Goal: Transaction & Acquisition: Purchase product/service

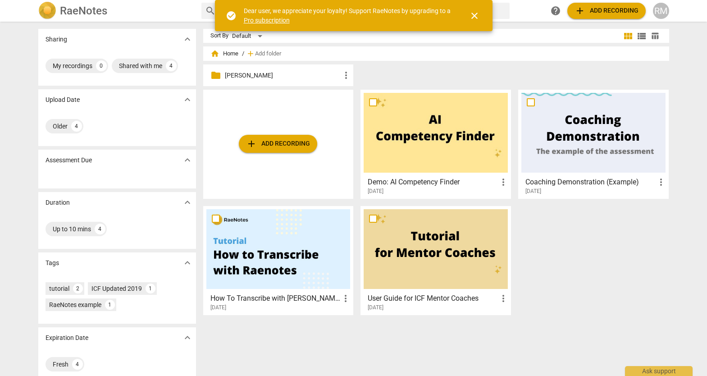
click at [474, 18] on span "close" at bounding box center [474, 15] width 11 height 11
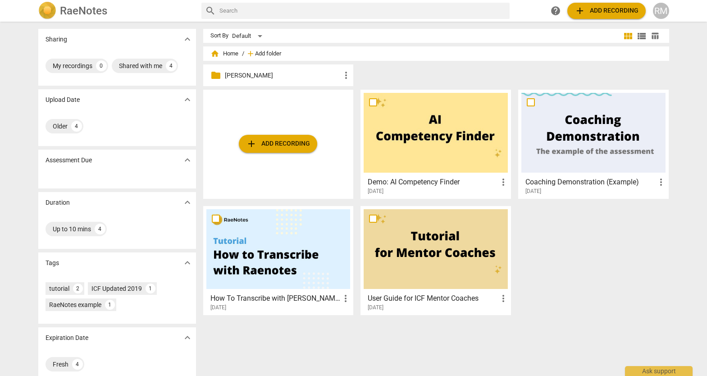
click at [269, 50] on span "Add folder" at bounding box center [268, 53] width 26 height 7
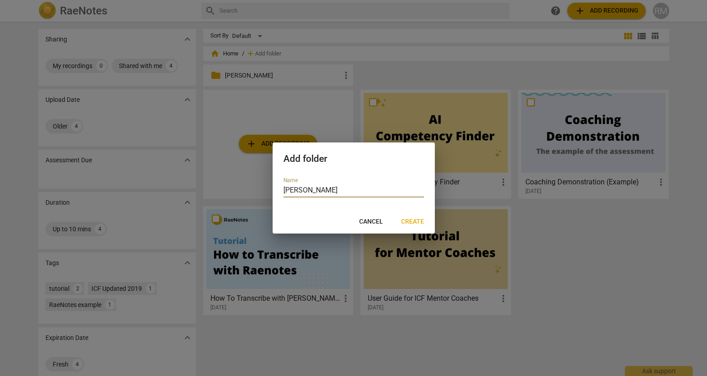
type input "[PERSON_NAME]"
click at [412, 222] on span "Create" at bounding box center [412, 221] width 23 height 9
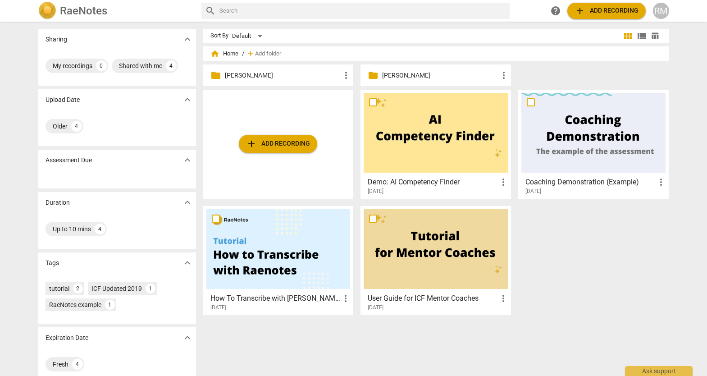
click at [414, 74] on p "[PERSON_NAME]" at bounding box center [440, 75] width 116 height 9
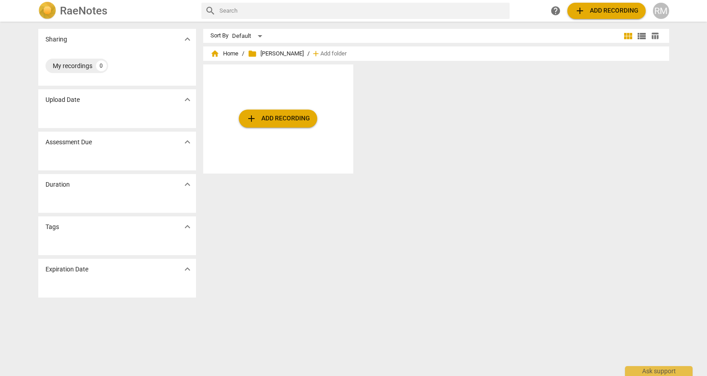
click at [274, 123] on span "add Add recording" at bounding box center [278, 118] width 64 height 11
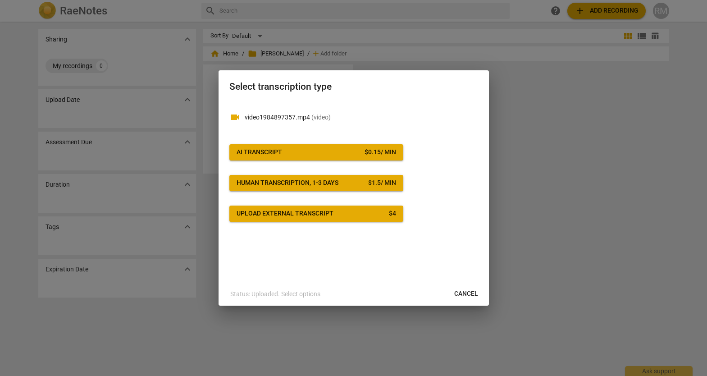
click at [291, 215] on div "Upload external transcript" at bounding box center [285, 213] width 97 height 9
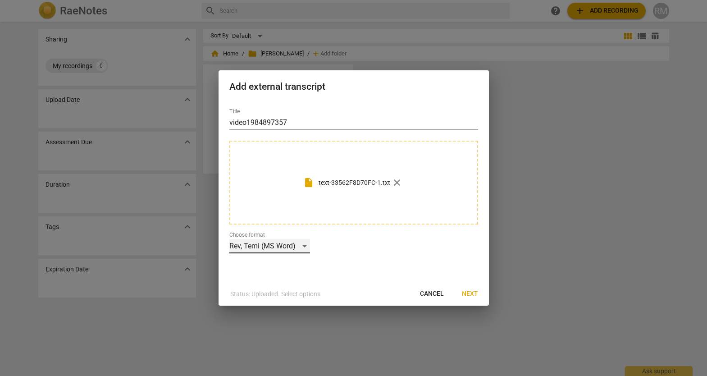
click at [263, 243] on div "Rev, Temi (MS Word)" at bounding box center [269, 246] width 81 height 14
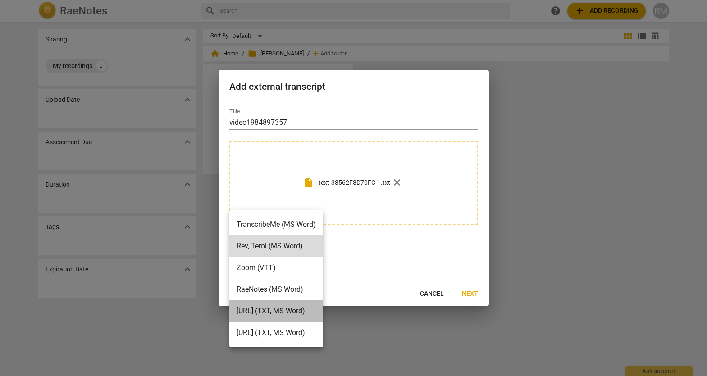
click at [293, 309] on li "[URL] (TXT, MS Word)" at bounding box center [276, 311] width 94 height 22
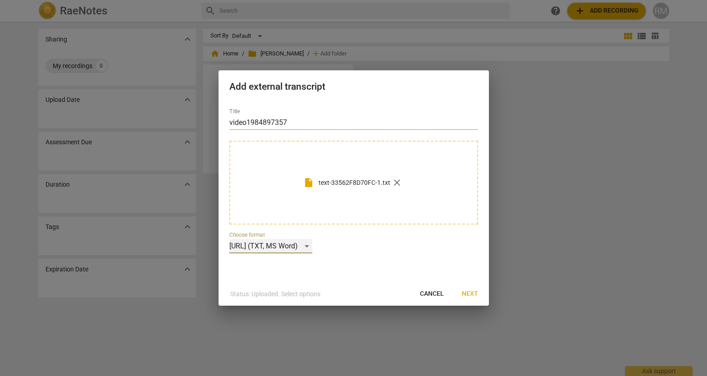
click at [293, 251] on div "[URL] (TXT, MS Word)" at bounding box center [270, 246] width 83 height 14
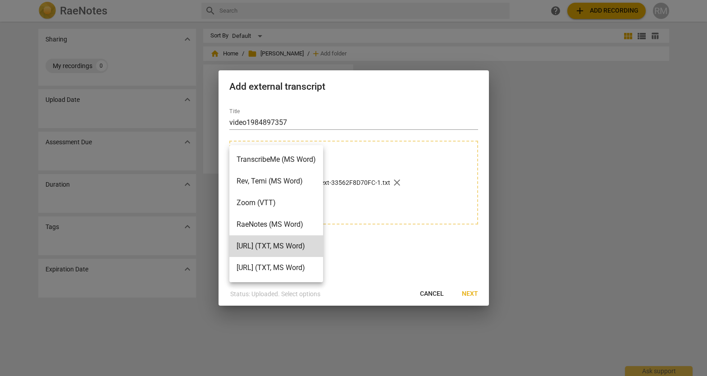
click at [451, 243] on div at bounding box center [353, 188] width 707 height 376
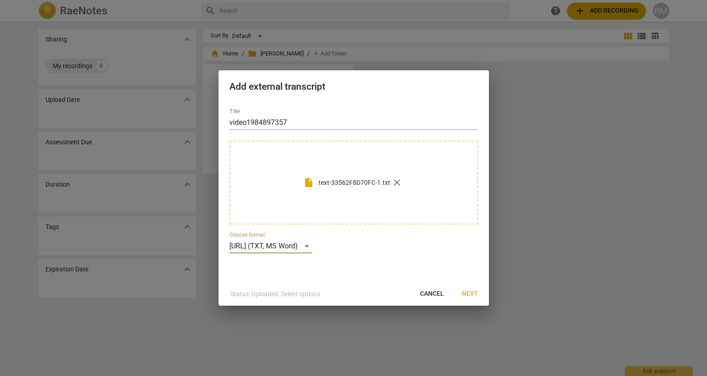
click at [470, 294] on span "Next" at bounding box center [470, 293] width 16 height 9
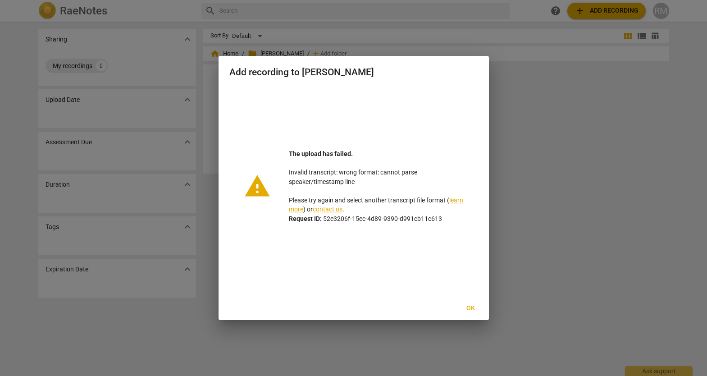
click at [469, 307] on span "Ok" at bounding box center [471, 308] width 14 height 9
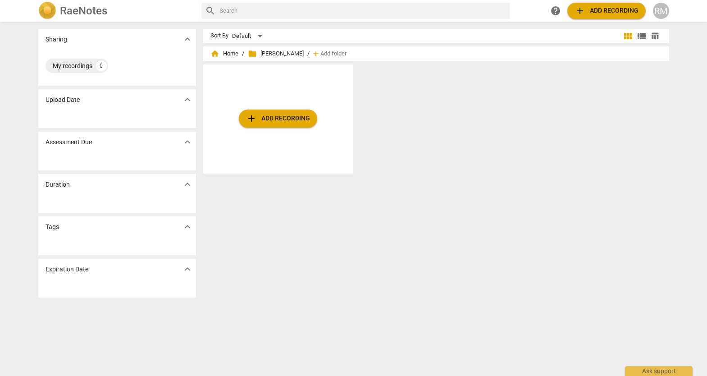
click at [422, 124] on div "add Add recording" at bounding box center [439, 122] width 473 height 116
click at [280, 116] on span "add Add recording" at bounding box center [278, 118] width 64 height 11
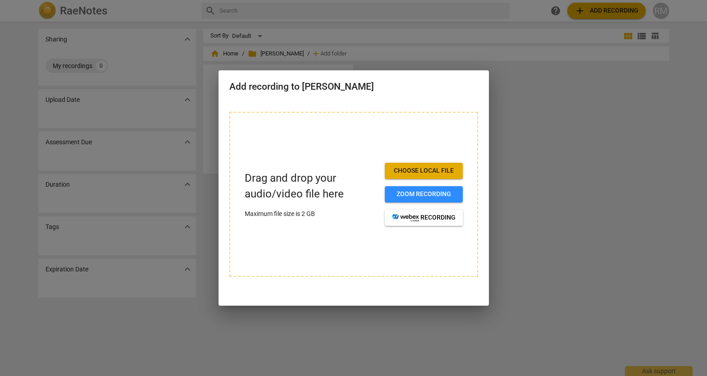
click at [441, 175] on span "Choose local file" at bounding box center [424, 170] width 64 height 9
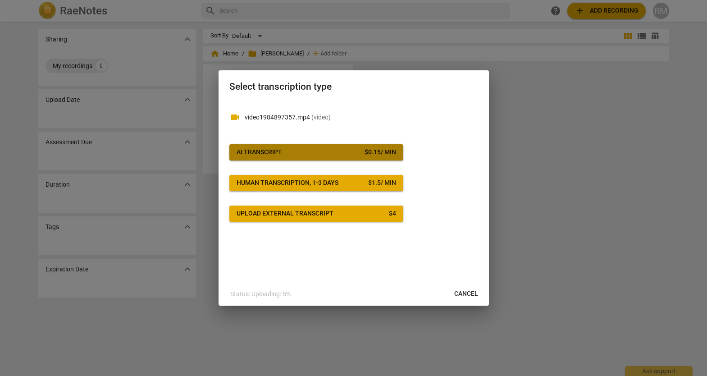
click at [324, 153] on span "AI Transcript $ 0.15 / min" at bounding box center [316, 152] width 159 height 9
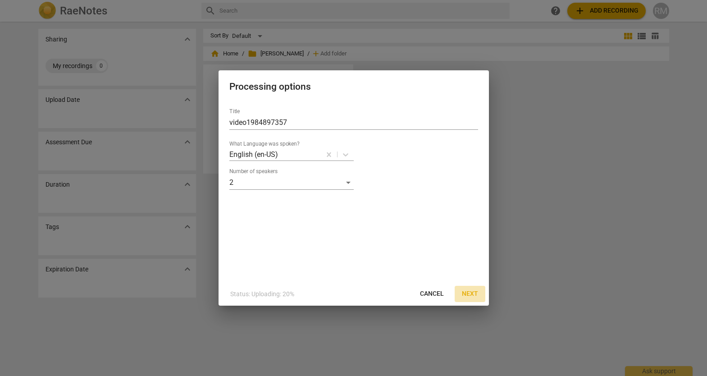
click at [467, 290] on span "Next" at bounding box center [470, 293] width 16 height 9
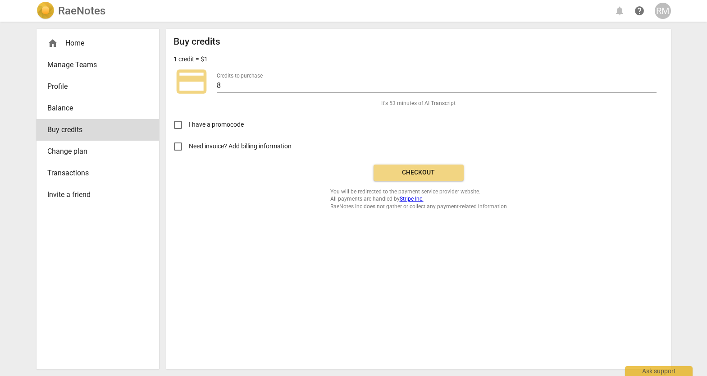
click at [399, 138] on label "Need invoice? Add billing information" at bounding box center [411, 147] width 489 height 22
click at [189, 138] on input "Need invoice? Add billing information" at bounding box center [178, 147] width 22 height 22
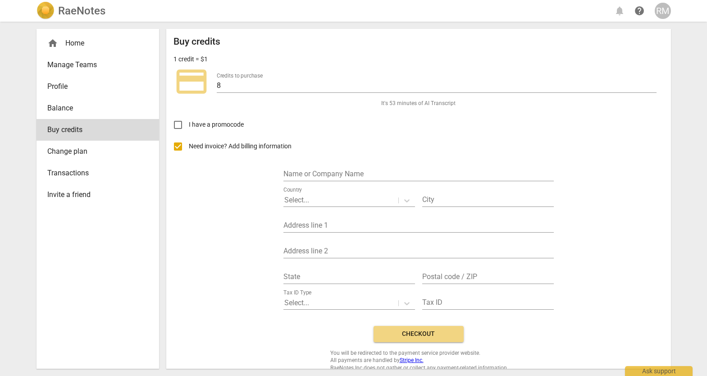
click at [403, 142] on label "Need invoice? Add billing information" at bounding box center [411, 147] width 489 height 22
click at [189, 142] on input "Need invoice? Add billing information" at bounding box center [178, 147] width 22 height 22
checkbox input "false"
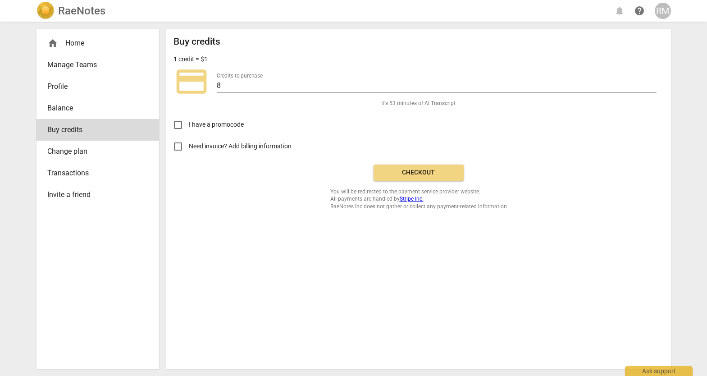
click at [235, 121] on span "I have a promocode" at bounding box center [216, 124] width 55 height 9
click at [189, 121] on input "I have a promocode" at bounding box center [178, 125] width 22 height 22
checkbox input "true"
click at [289, 127] on input "text" at bounding box center [306, 124] width 82 height 13
paste input "VITALITY20"
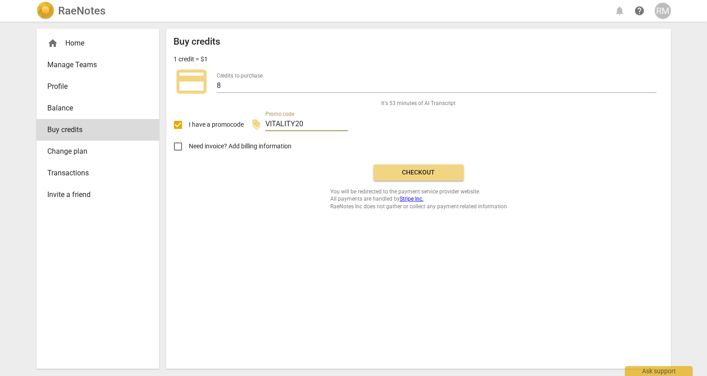
click at [413, 165] on button "Checkout" at bounding box center [418, 172] width 90 height 16
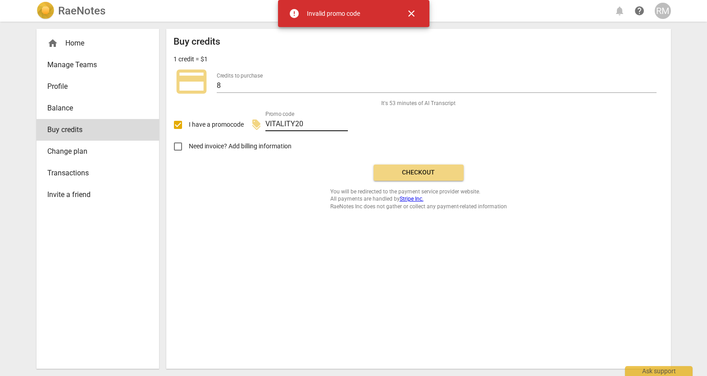
click at [295, 122] on input "VITALITY20" at bounding box center [306, 124] width 82 height 13
type input "TEST"
click at [413, 168] on span "Checkout" at bounding box center [419, 172] width 76 height 9
click at [207, 121] on span "I have a promocode" at bounding box center [216, 124] width 55 height 9
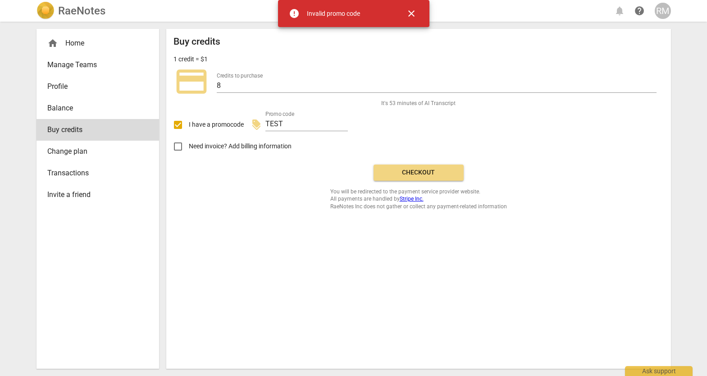
click at [189, 121] on input "I have a promocode" at bounding box center [178, 125] width 22 height 22
checkbox input "false"
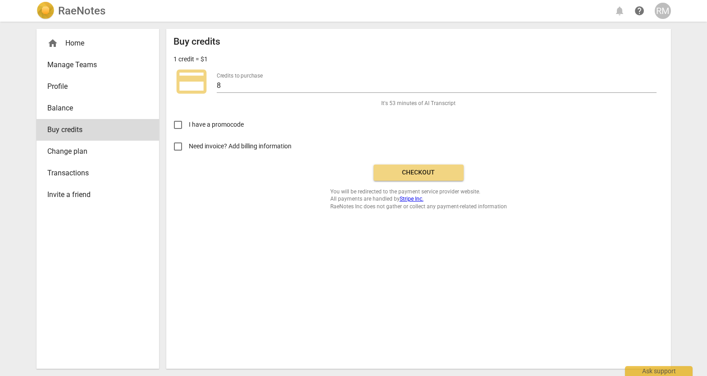
click at [403, 169] on span "Checkout" at bounding box center [419, 172] width 76 height 9
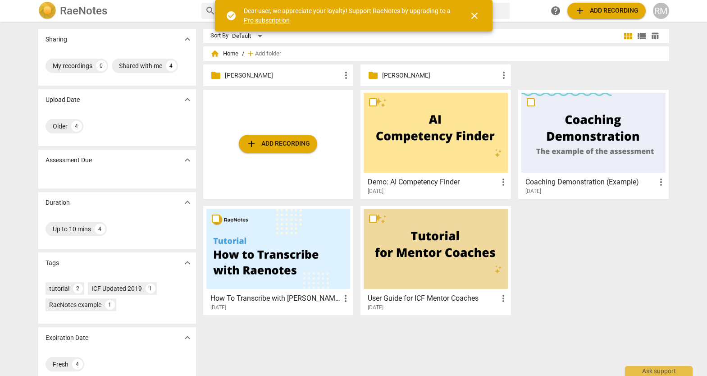
click at [476, 17] on span "close" at bounding box center [474, 15] width 11 height 11
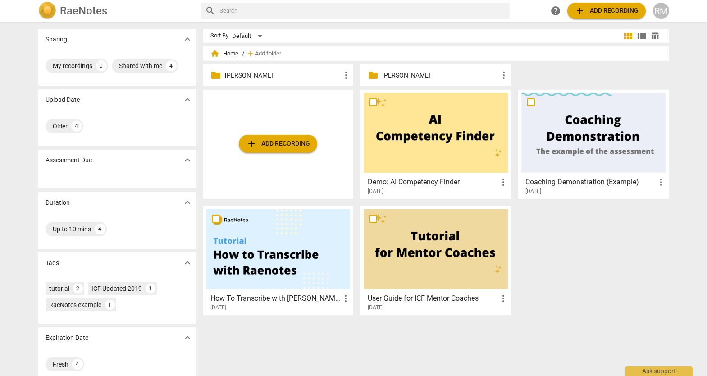
click at [259, 71] on p "[PERSON_NAME]" at bounding box center [283, 75] width 116 height 9
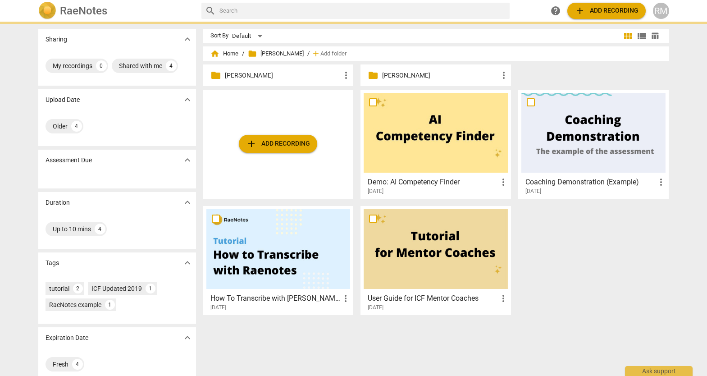
click at [259, 71] on p "[PERSON_NAME]" at bounding box center [283, 75] width 116 height 9
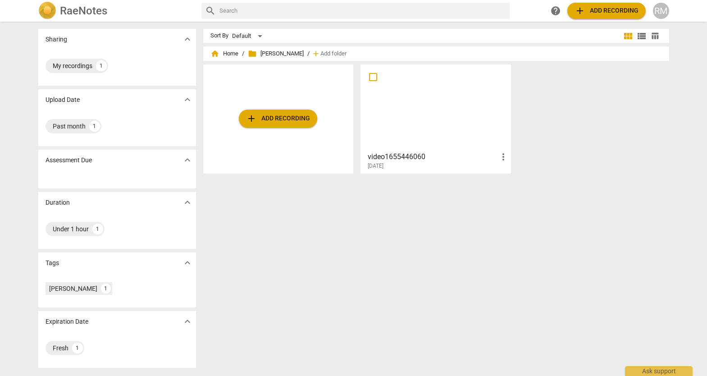
click at [432, 117] on div at bounding box center [436, 108] width 144 height 80
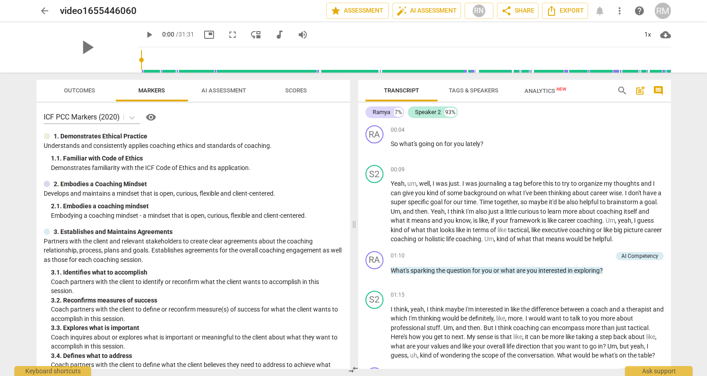
click at [659, 90] on span "comment" at bounding box center [658, 90] width 11 height 11
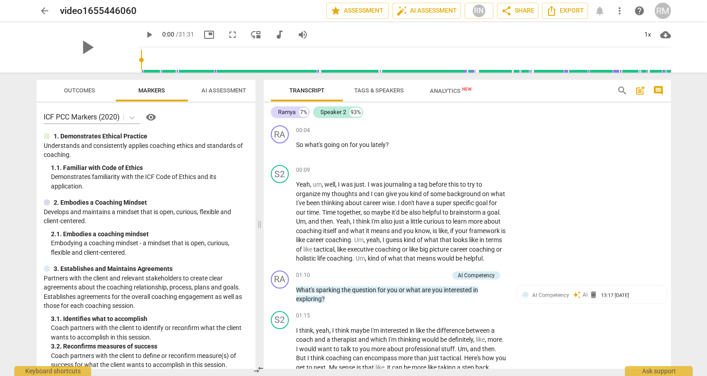
click at [659, 90] on span "comment" at bounding box center [658, 90] width 11 height 11
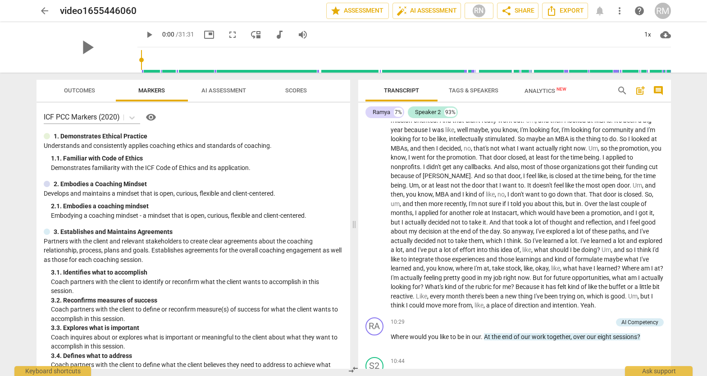
scroll to position [866, 0]
